Goal: Task Accomplishment & Management: Complete application form

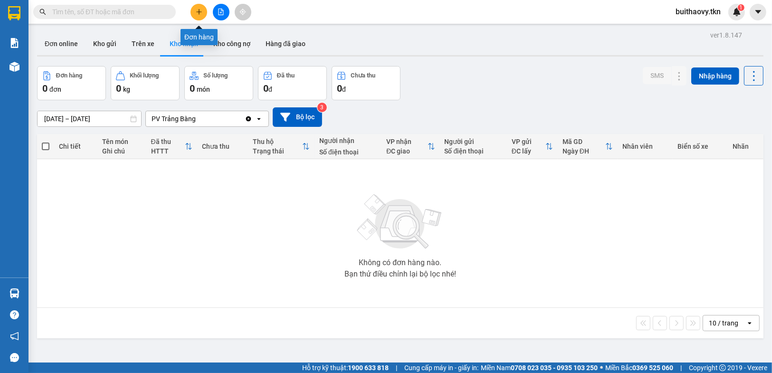
click at [197, 16] on button at bounding box center [198, 12] width 17 height 17
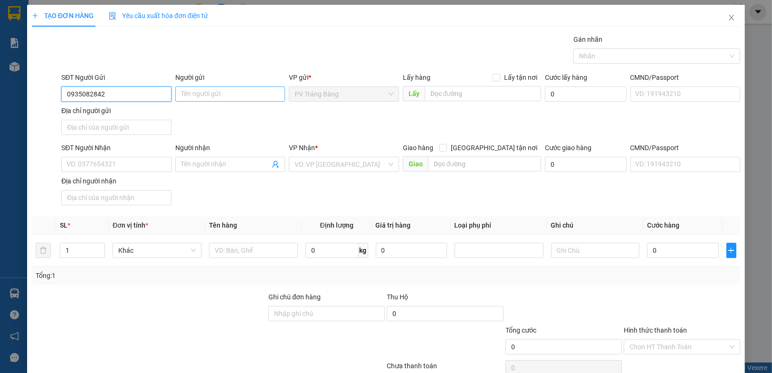
type input "0935082842"
click at [211, 90] on input "Người gửi" at bounding box center [230, 93] width 110 height 15
type input "BÌNH"
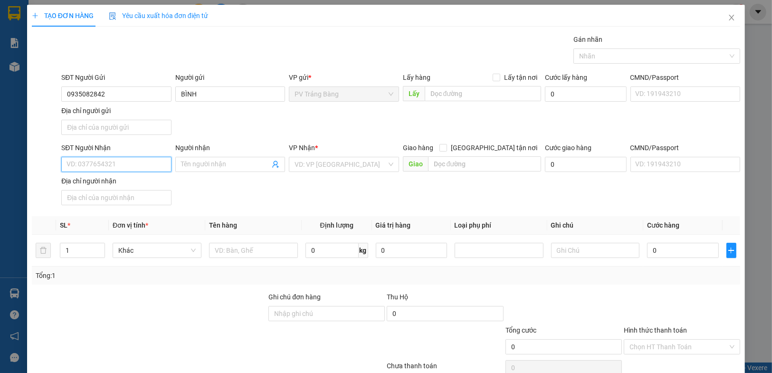
click at [143, 168] on input "SĐT Người Nhận" at bounding box center [116, 164] width 110 height 15
click at [128, 94] on input "0935082842" at bounding box center [116, 93] width 110 height 15
click at [117, 162] on input "SĐT Người Nhận" at bounding box center [116, 164] width 110 height 15
paste input "0935082842"
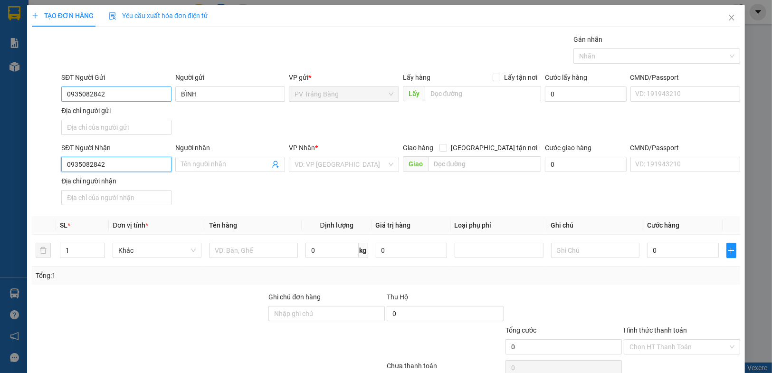
type input "0935082842"
click at [120, 95] on input "0935082842" at bounding box center [116, 93] width 110 height 15
type input "0362244081"
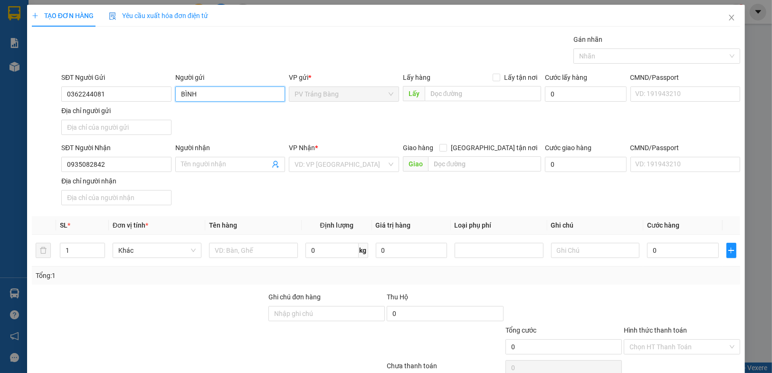
click at [220, 88] on input "BÌNH" at bounding box center [230, 93] width 110 height 15
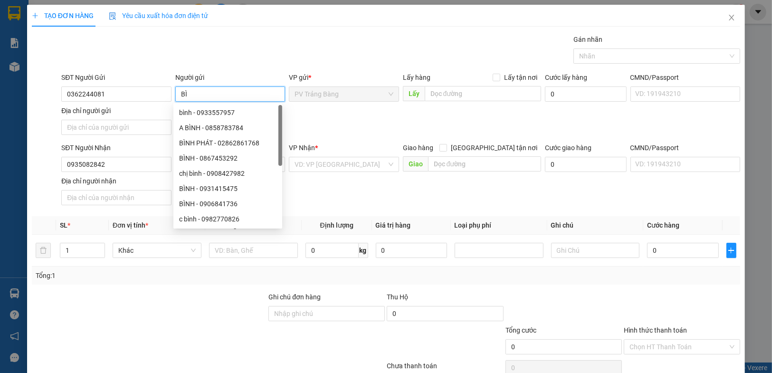
type input "B"
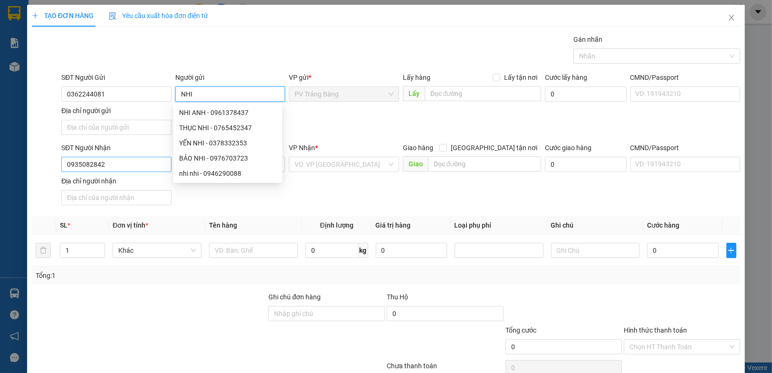
type input "NHI"
click at [132, 165] on input "0935082842" at bounding box center [116, 164] width 110 height 15
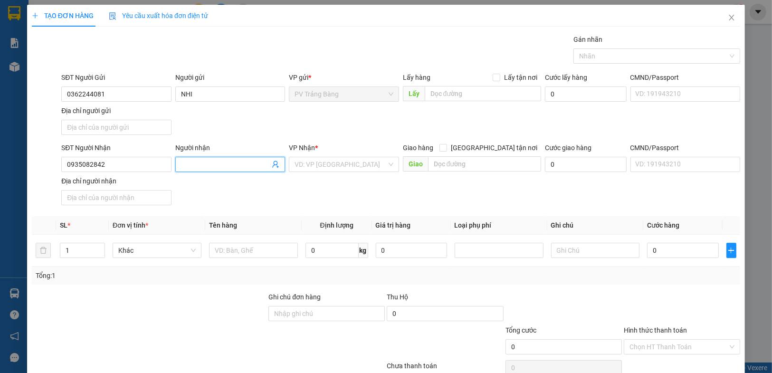
click at [183, 160] on input "Người nhận" at bounding box center [225, 164] width 89 height 10
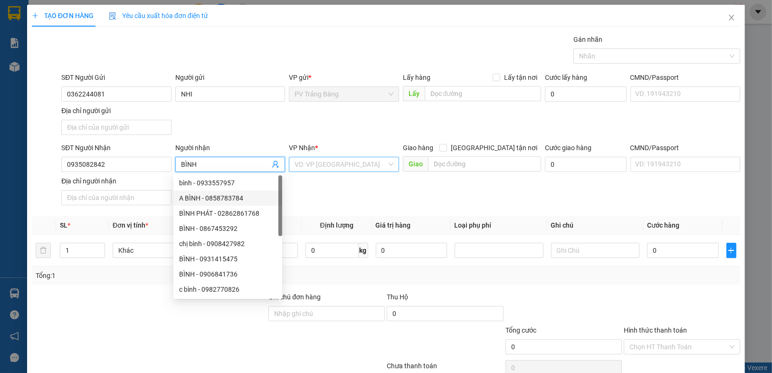
type input "BÌNH"
click at [349, 169] on input "search" at bounding box center [340, 164] width 92 height 14
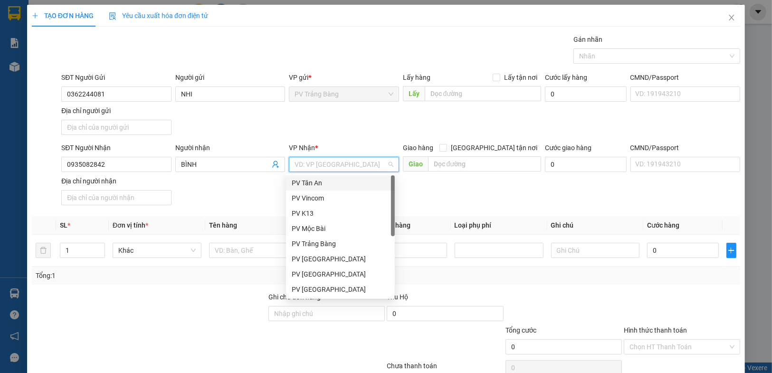
type input "Q"
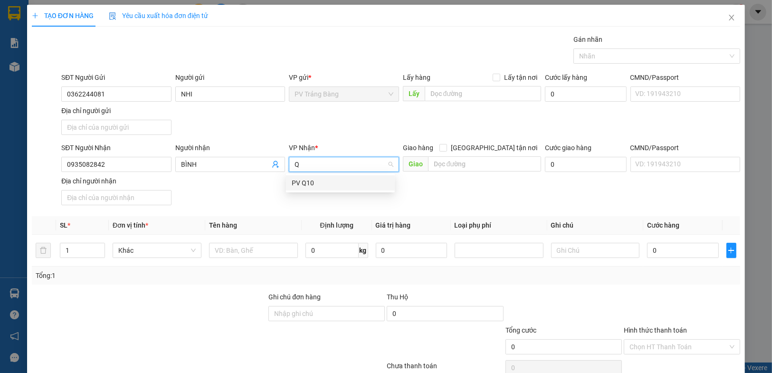
click at [350, 183] on div "PV Q10" at bounding box center [340, 183] width 97 height 10
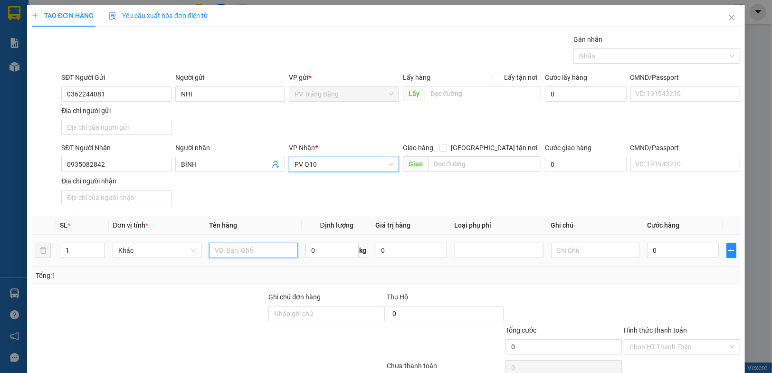
click at [264, 250] on input "text" at bounding box center [253, 250] width 89 height 15
type input "BANH TRÁNG"
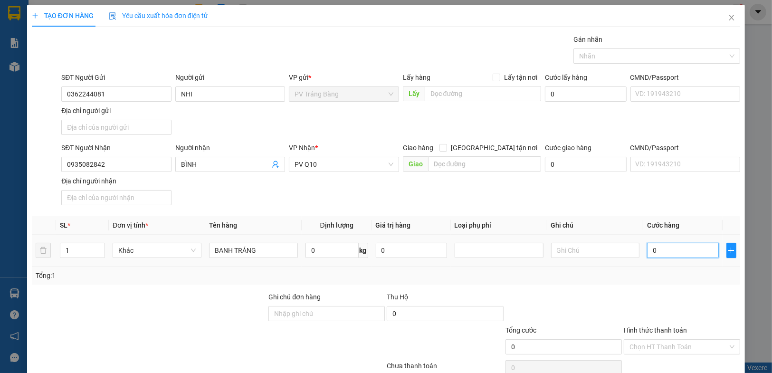
click at [687, 252] on input "0" at bounding box center [682, 250] width 71 height 15
type input "3"
type input "30"
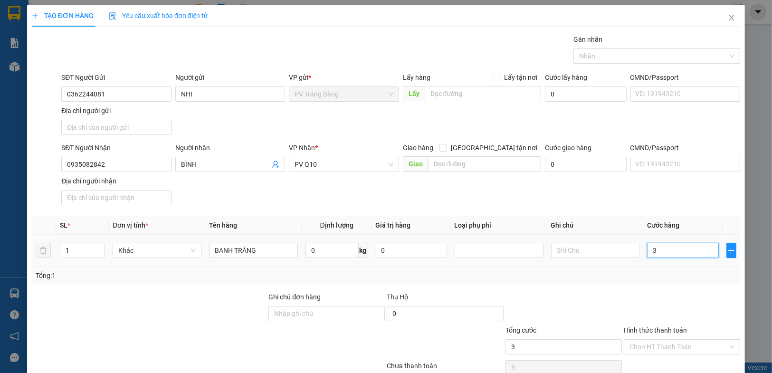
type input "30"
type input "300"
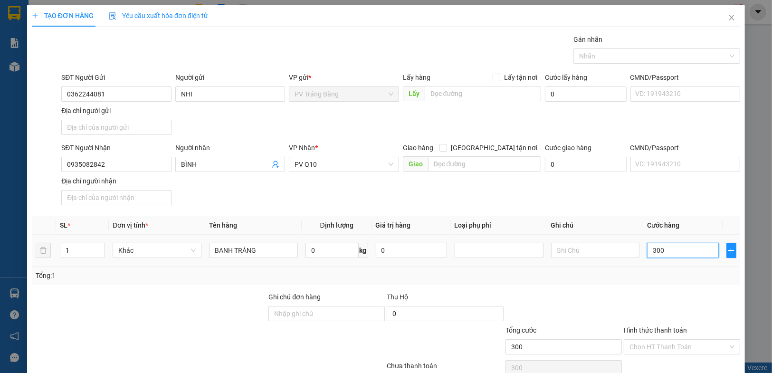
type input "3.000"
type input "30.000"
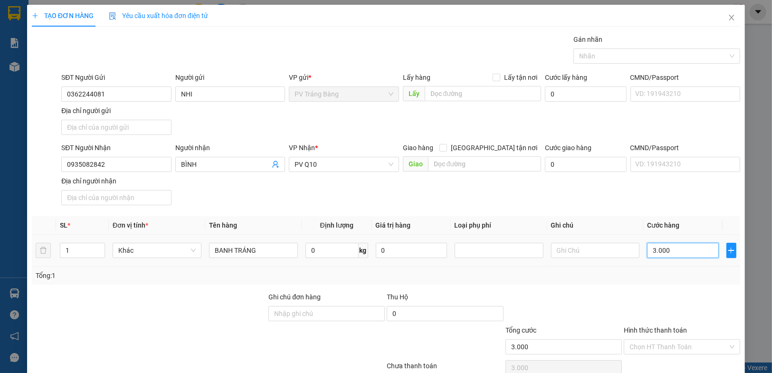
type input "30.000"
click at [610, 247] on input "text" at bounding box center [595, 250] width 89 height 15
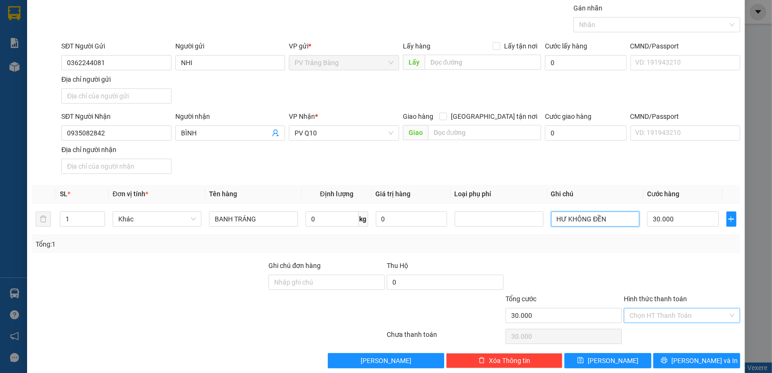
scroll to position [44, 0]
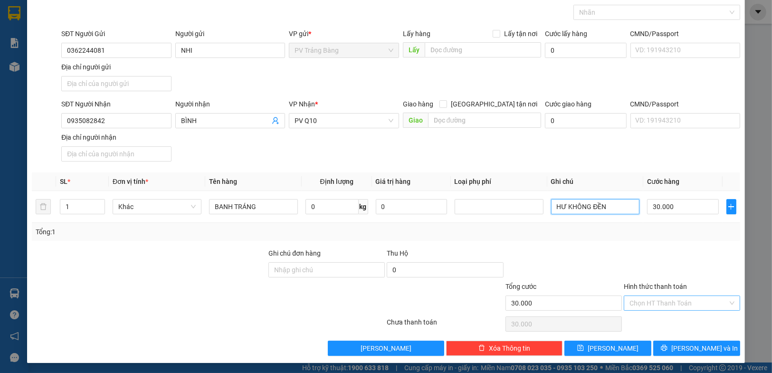
type input "HƯ KHÔNG ĐỀN"
click at [674, 309] on div "Chọn HT Thanh Toán" at bounding box center [682, 302] width 116 height 15
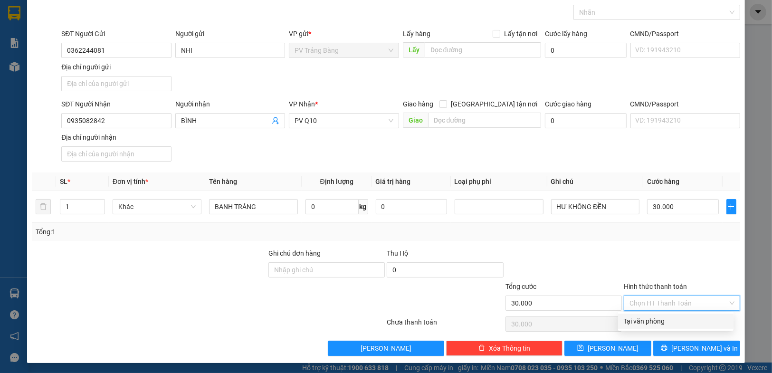
drag, startPoint x: 677, startPoint y: 317, endPoint x: 677, endPoint y: 339, distance: 21.8
click at [677, 317] on div "Tại văn phòng" at bounding box center [676, 321] width 104 height 10
type input "0"
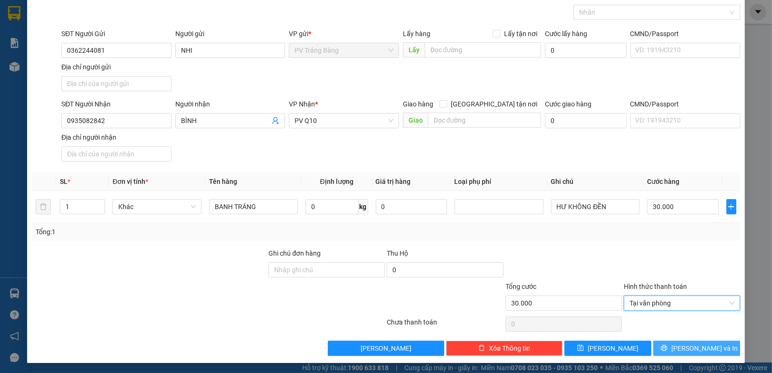
click at [677, 341] on button "[PERSON_NAME] và In" at bounding box center [696, 348] width 87 height 15
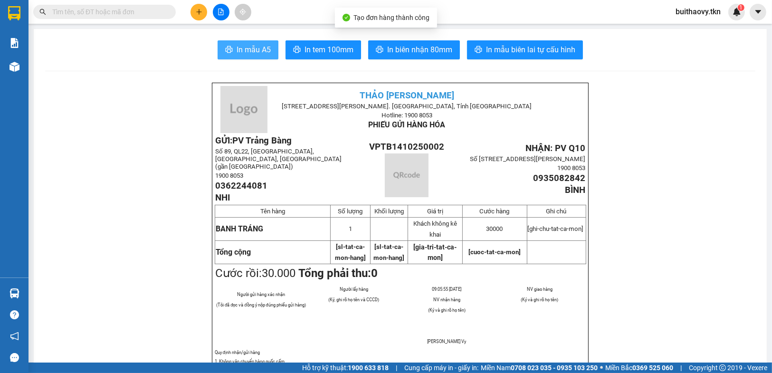
click at [263, 58] on button "In mẫu A5" at bounding box center [248, 49] width 61 height 19
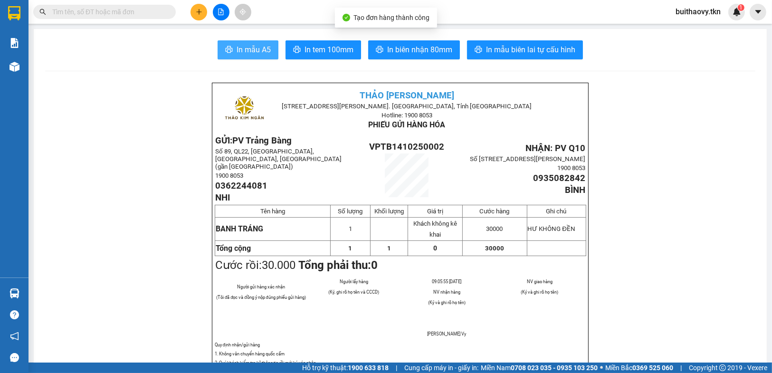
click at [263, 57] on button "In mẫu A5" at bounding box center [248, 49] width 61 height 19
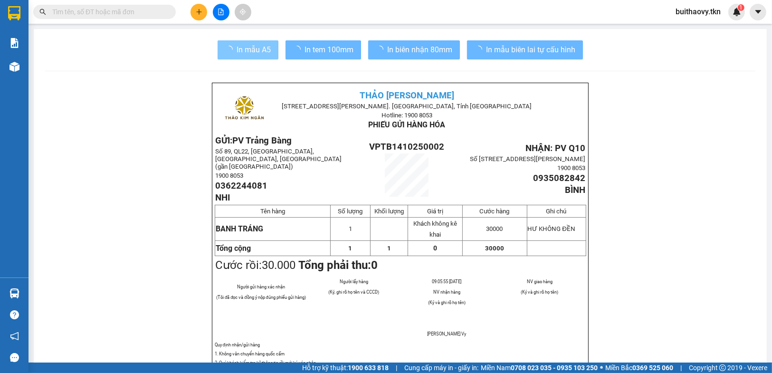
click at [245, 54] on span "In mẫu A5" at bounding box center [254, 50] width 34 height 12
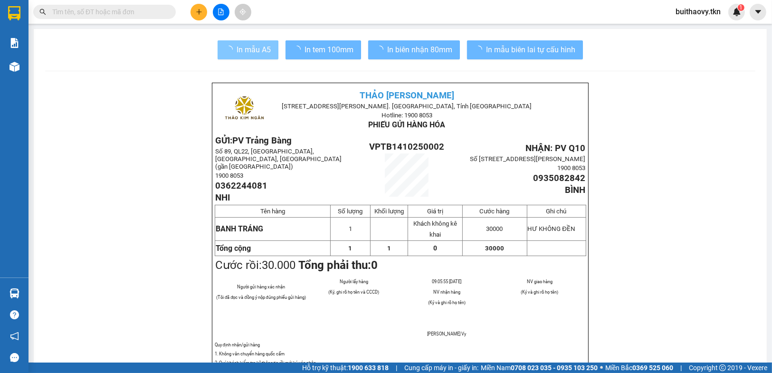
click at [245, 54] on span "In mẫu A5" at bounding box center [254, 50] width 34 height 12
drag, startPoint x: 245, startPoint y: 54, endPoint x: 254, endPoint y: 51, distance: 8.9
click at [246, 54] on span "In mẫu A5" at bounding box center [254, 50] width 34 height 12
click at [254, 51] on span "In mẫu A5" at bounding box center [254, 50] width 34 height 12
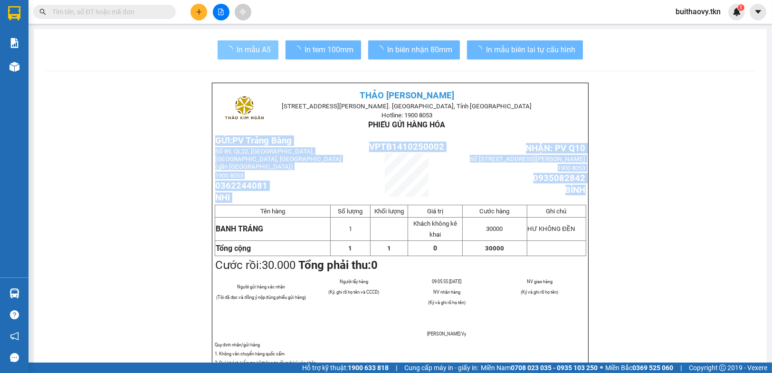
click at [254, 51] on span "In mẫu A5" at bounding box center [254, 50] width 34 height 12
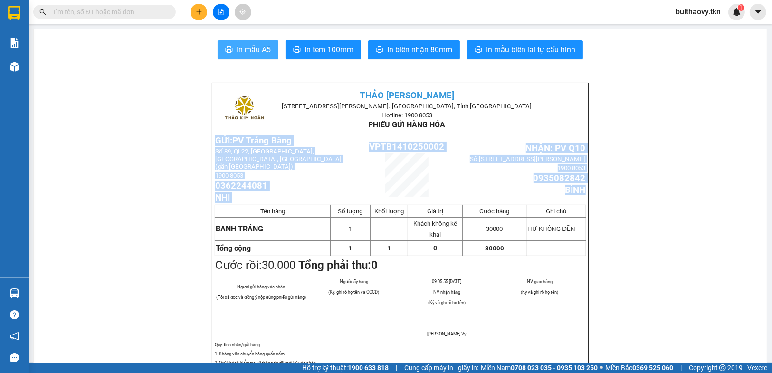
click at [249, 87] on img at bounding box center [243, 109] width 47 height 47
click at [258, 47] on span "In mẫu A5" at bounding box center [254, 50] width 34 height 12
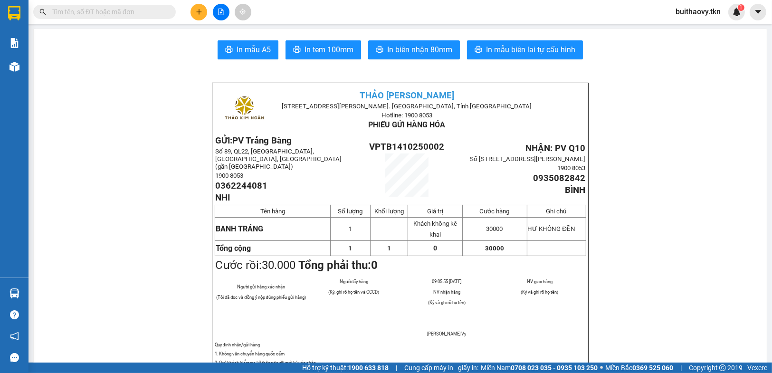
click at [198, 19] on button at bounding box center [198, 12] width 17 height 17
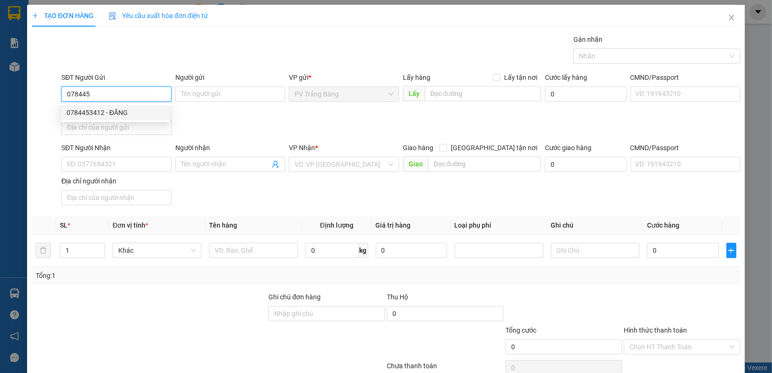
click at [149, 114] on div "0784453412 - ĐĂNG" at bounding box center [114, 112] width 97 height 10
type input "0784453412"
type input "ĐĂNG"
type input "VP TB"
type input "0911696929"
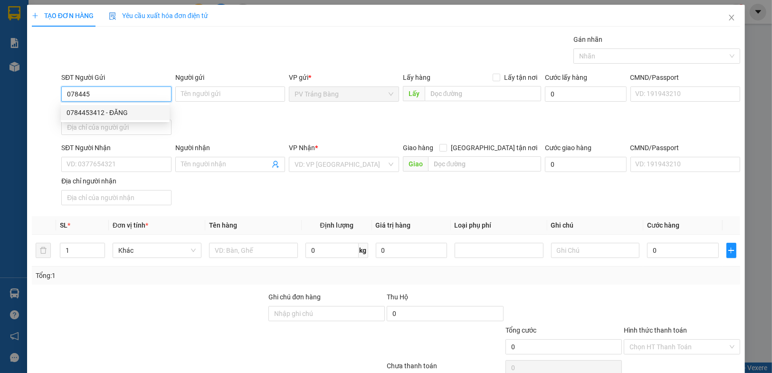
type input "ANH PHONG"
type input "bx [GEOGRAPHIC_DATA]"
type input "20.000"
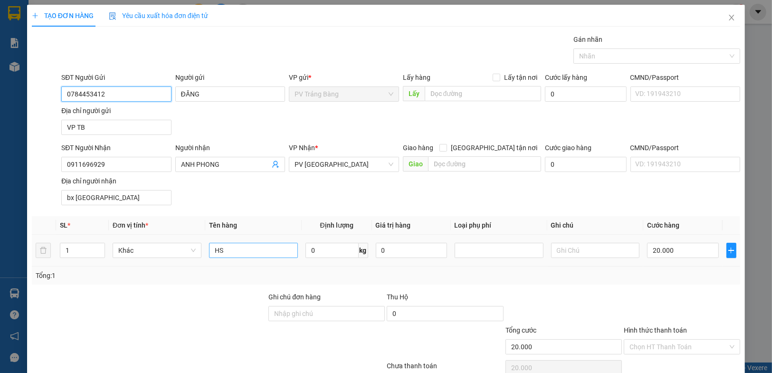
type input "0784453412"
click at [250, 245] on input "HS" at bounding box center [253, 250] width 89 height 15
type input "K"
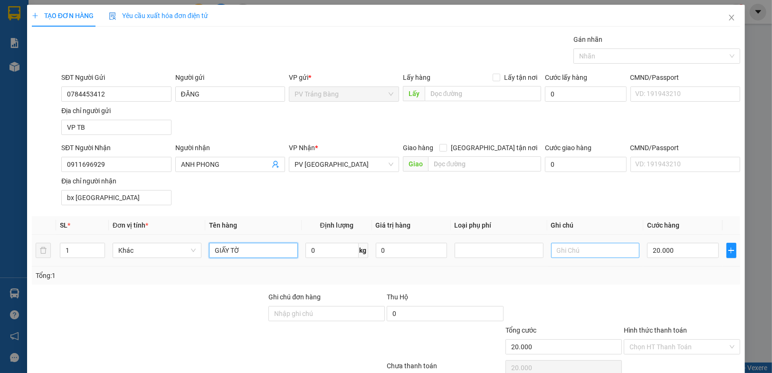
type input "GIẤY TỜ"
click at [588, 252] on input "text" at bounding box center [595, 250] width 89 height 15
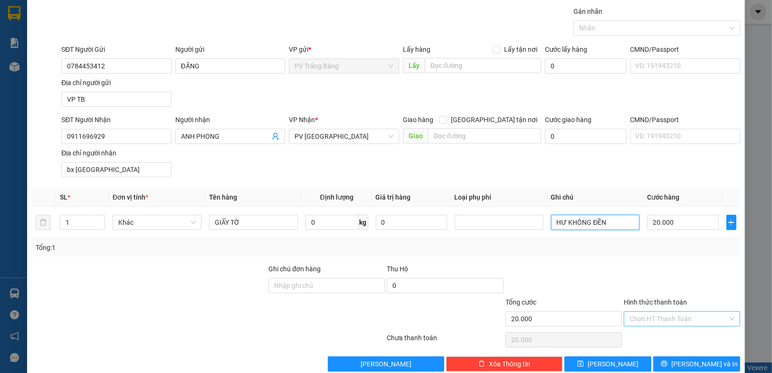
scroll to position [44, 0]
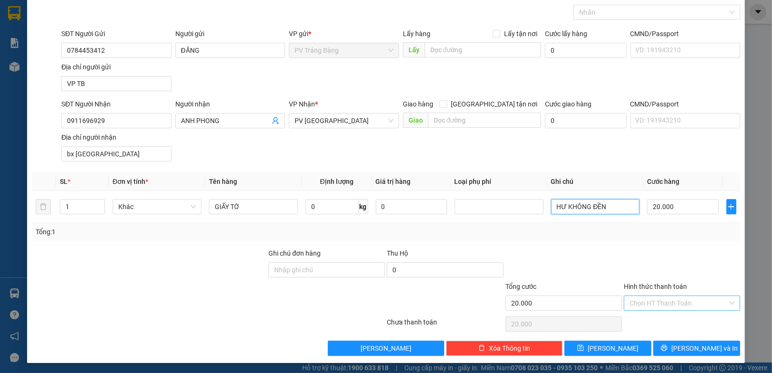
click at [638, 295] on div "Chọn HT Thanh Toán" at bounding box center [682, 302] width 116 height 15
type input "HƯ KHÔNG ĐỀN"
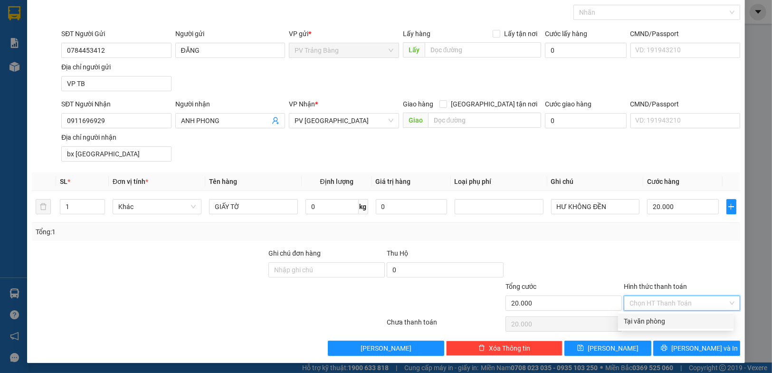
click at [643, 317] on div "Tại văn phòng" at bounding box center [676, 321] width 104 height 10
type input "0"
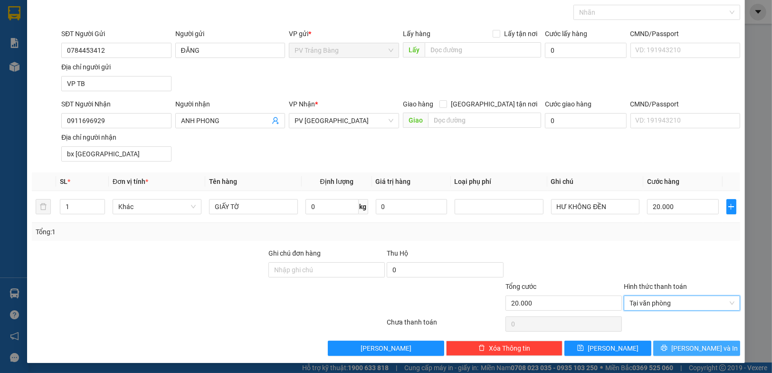
click at [665, 343] on button "[PERSON_NAME] và In" at bounding box center [696, 348] width 87 height 15
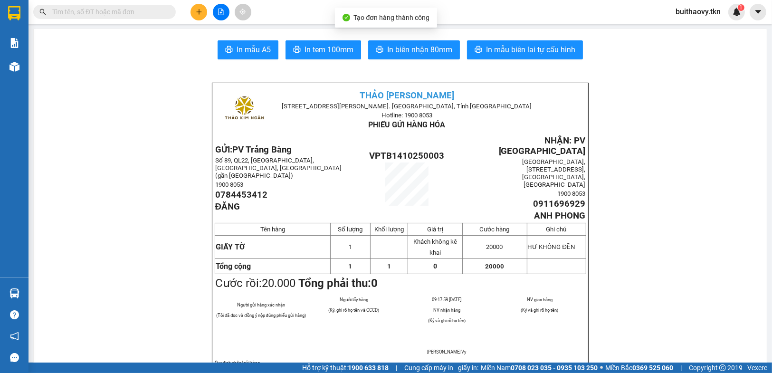
click at [250, 58] on button "In mẫu A5" at bounding box center [248, 49] width 61 height 19
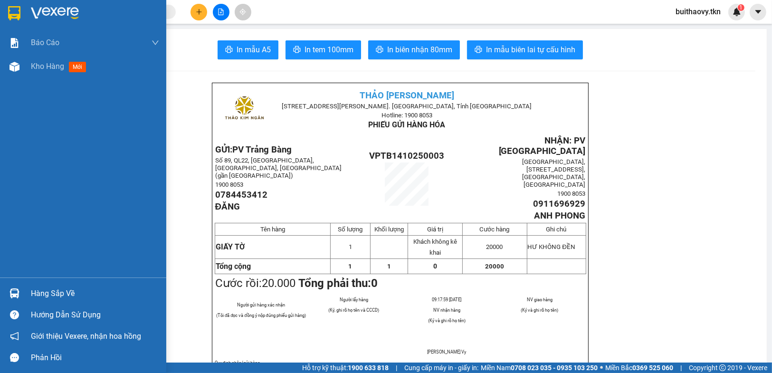
drag, startPoint x: 6, startPoint y: 295, endPoint x: 12, endPoint y: 293, distance: 6.6
click at [6, 295] on div at bounding box center [14, 293] width 17 height 17
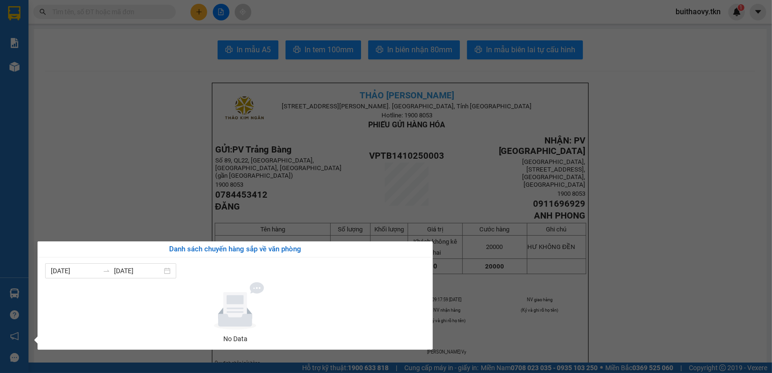
click at [570, 342] on section "Kết quả tìm kiếm ( 0 ) Bộ lọc No Data buithaovy.tkn 1 Báo cáo Mẫu 1: Báo cáo dò…" at bounding box center [386, 186] width 772 height 373
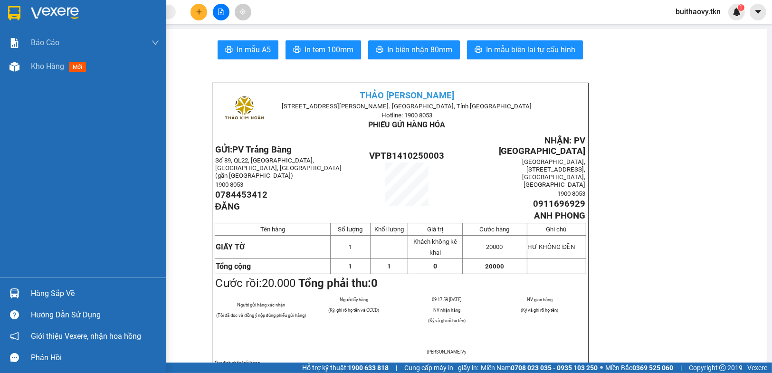
click at [11, 301] on div at bounding box center [14, 293] width 17 height 17
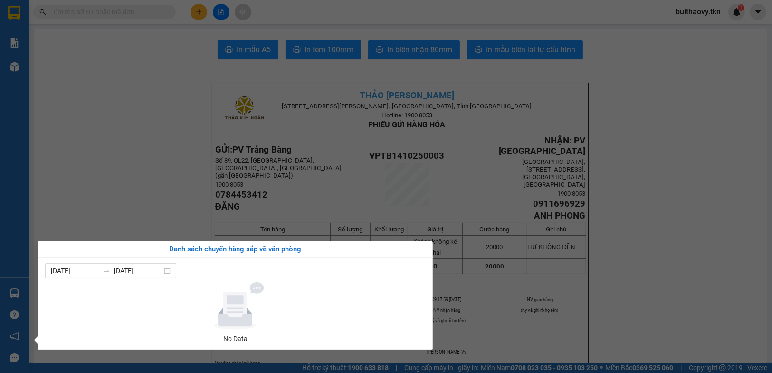
click at [149, 171] on section "Kết quả tìm kiếm ( 0 ) Bộ lọc No Data buithaovy.tkn 1 Báo cáo Mẫu 1: Báo cáo dò…" at bounding box center [386, 186] width 772 height 373
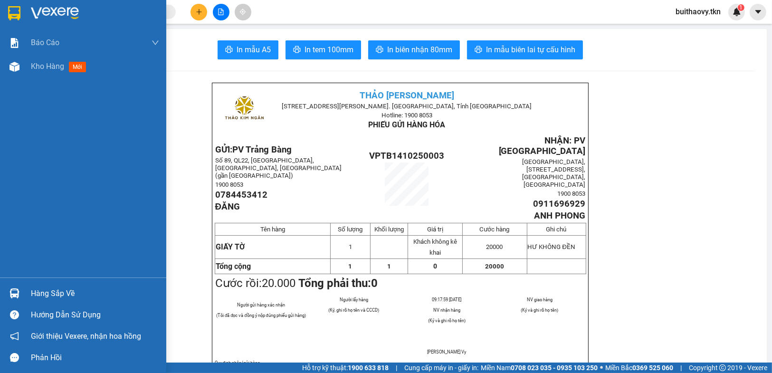
click at [28, 71] on div "Kho hàng mới" at bounding box center [83, 67] width 166 height 24
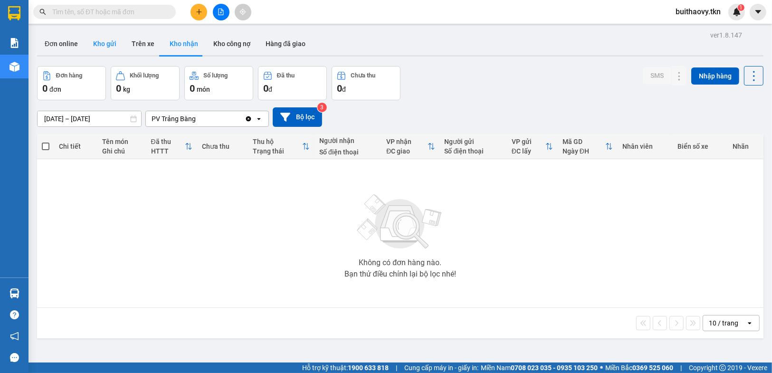
click at [105, 41] on button "Kho gửi" at bounding box center [104, 43] width 38 height 23
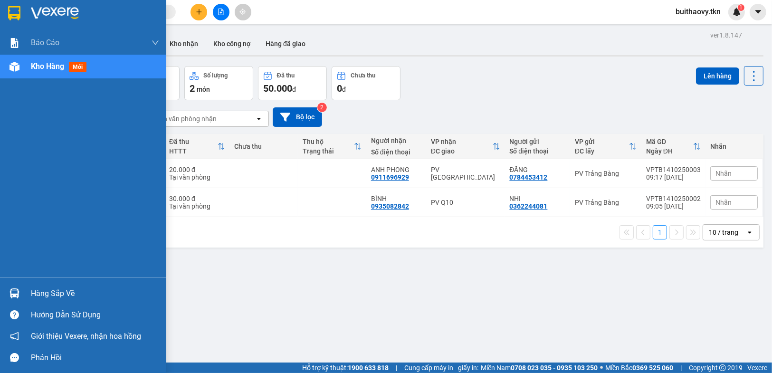
click at [14, 275] on div "Báo cáo Mẫu 1: Báo cáo dòng tiền theo nhân viên Mẫu 2: Thống kê đơn hàng theo n…" at bounding box center [83, 154] width 166 height 246
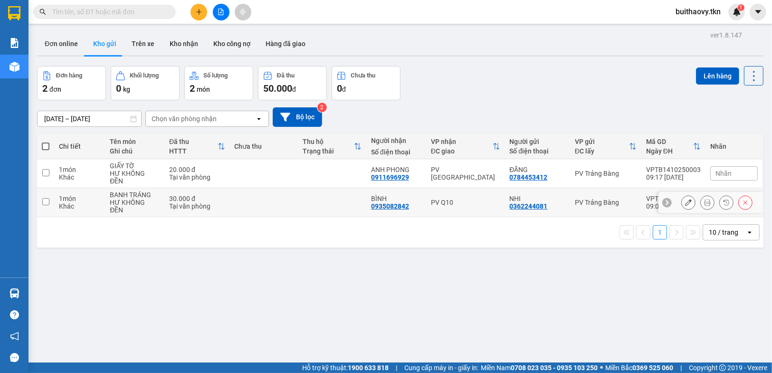
click at [467, 199] on div "PV Q10" at bounding box center [465, 203] width 69 height 8
checkbox input "true"
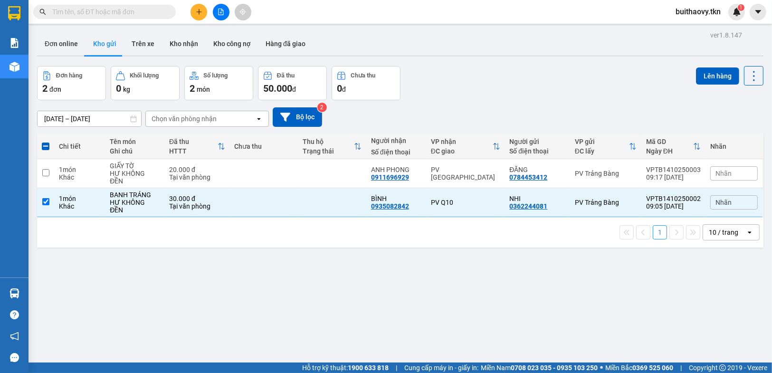
click at [714, 85] on div "Lên hàng" at bounding box center [729, 75] width 67 height 19
click at [714, 73] on button "Lên hàng" at bounding box center [717, 75] width 43 height 17
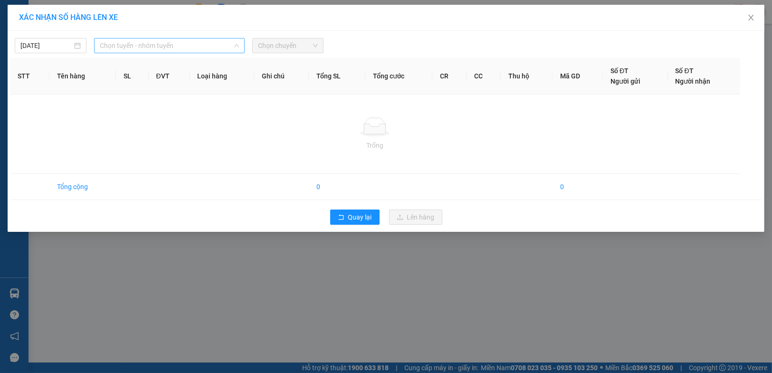
click at [132, 40] on span "Chọn tuyến - nhóm tuyến" at bounding box center [169, 45] width 139 height 14
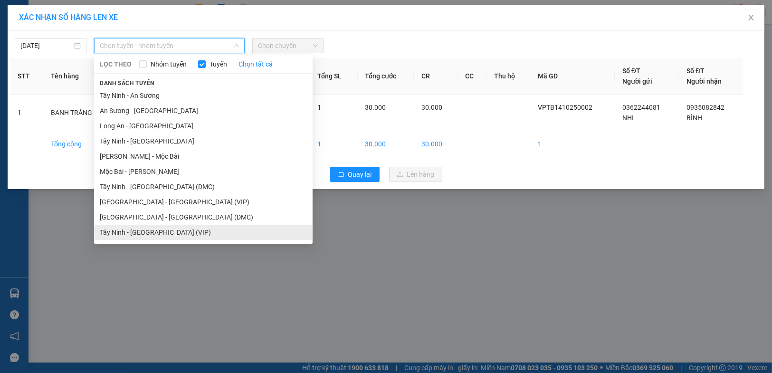
click at [162, 235] on li "Tây Ninh - [GEOGRAPHIC_DATA] (VIP)" at bounding box center [203, 232] width 218 height 15
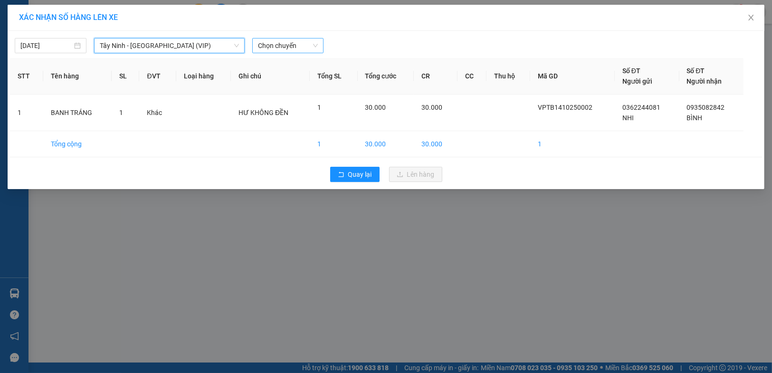
click at [285, 43] on span "Chọn chuyến" at bounding box center [288, 45] width 60 height 14
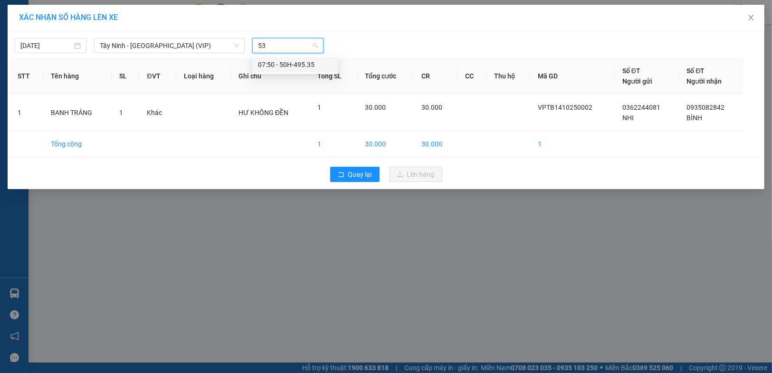
type input "535"
click at [295, 66] on div "07:50 - 50H-495.35" at bounding box center [295, 64] width 74 height 10
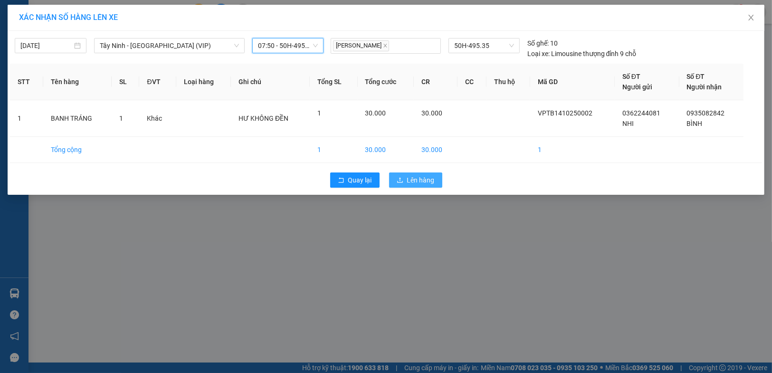
click at [416, 181] on span "Lên hàng" at bounding box center [421, 180] width 28 height 10
